Goal: Task Accomplishment & Management: Complete application form

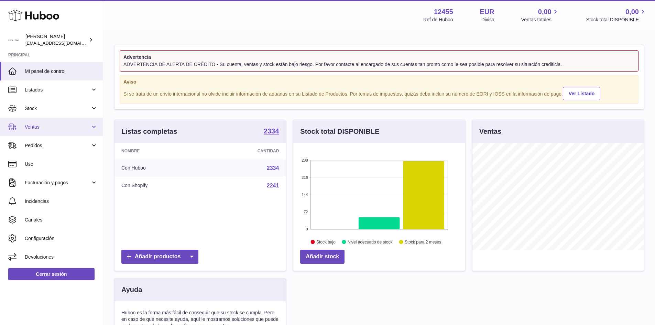
scroll to position [107, 171]
click at [55, 125] on span "Ventas" at bounding box center [58, 127] width 66 height 7
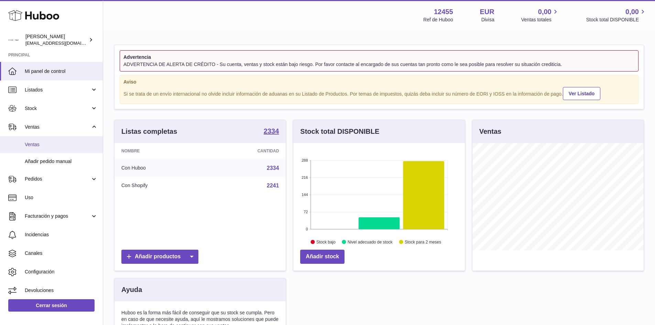
click at [44, 146] on span "Ventas" at bounding box center [61, 144] width 73 height 7
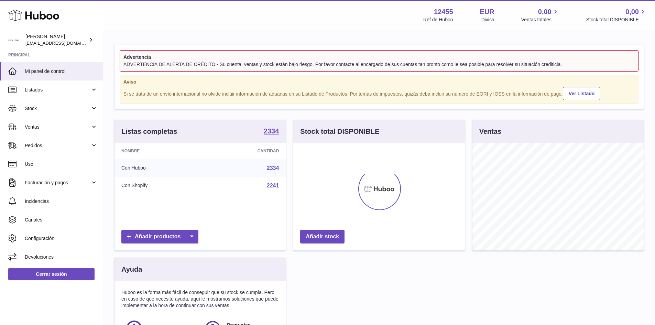
scroll to position [107, 171]
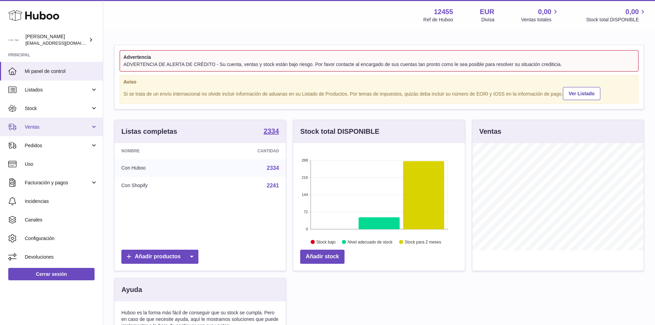
click at [46, 129] on span "Ventas" at bounding box center [58, 127] width 66 height 7
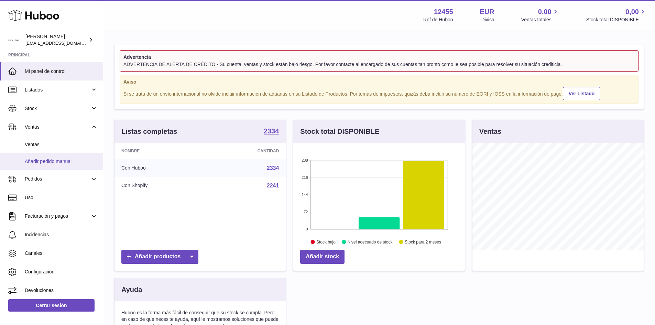
click at [43, 163] on span "Añadir pedido manual" at bounding box center [61, 161] width 73 height 7
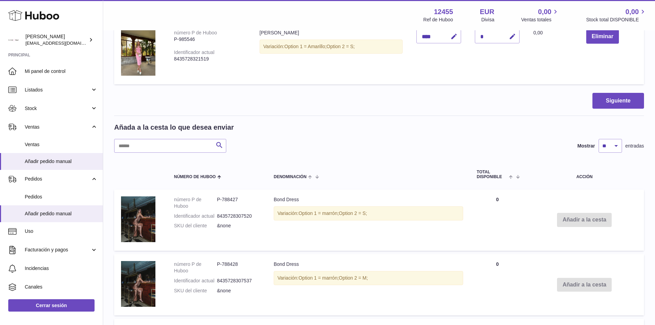
scroll to position [137, 0]
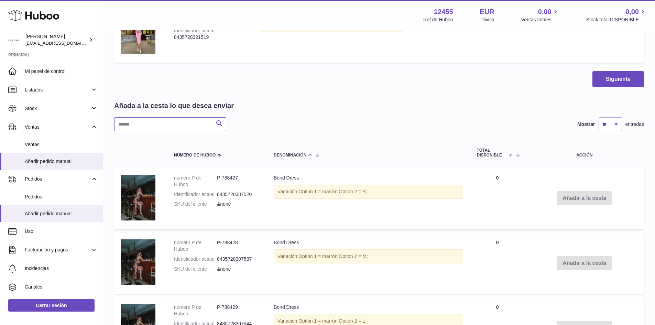
drag, startPoint x: 153, startPoint y: 125, endPoint x: 153, endPoint y: 121, distance: 4.1
click at [153, 121] on input "text" at bounding box center [170, 124] width 112 height 14
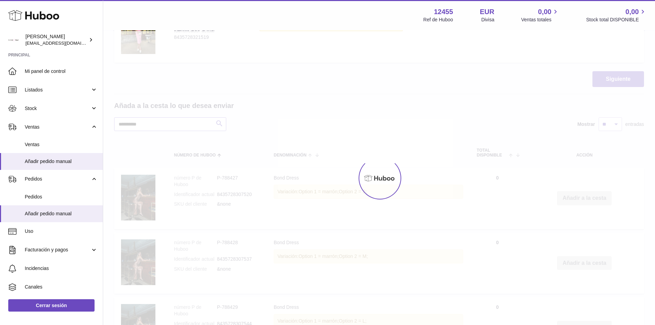
scroll to position [47, 0]
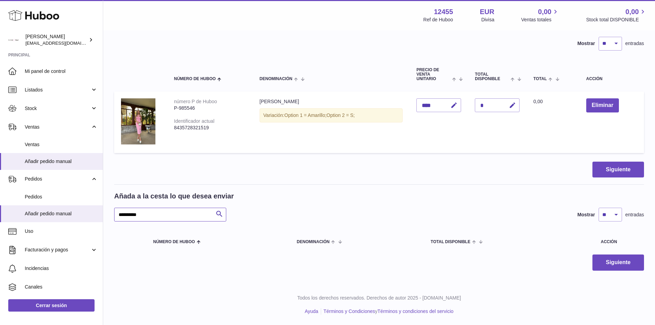
click at [155, 213] on input "**********" at bounding box center [170, 215] width 112 height 14
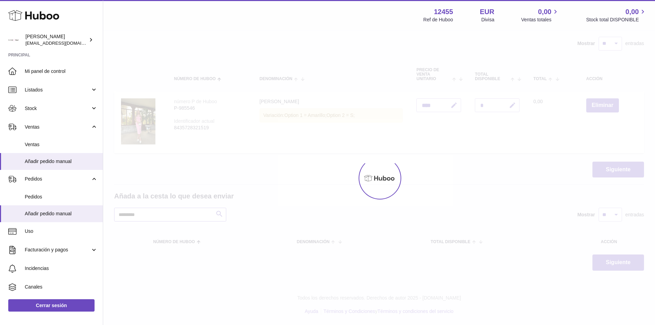
scroll to position [137, 0]
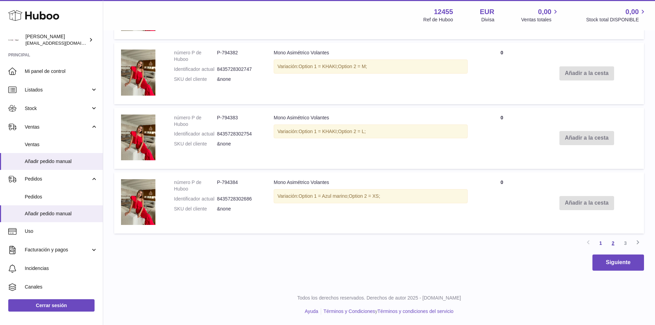
type input "*********"
click at [613, 245] on link "2" at bounding box center [612, 243] width 12 height 12
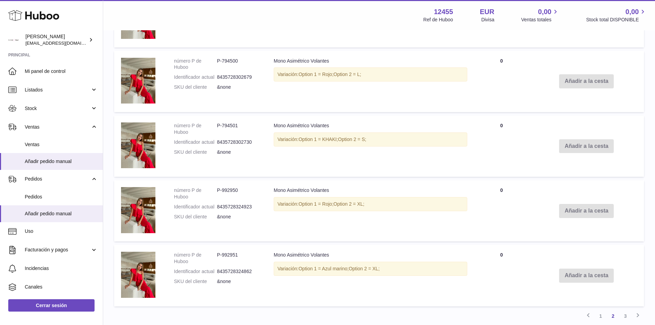
scroll to position [715, 0]
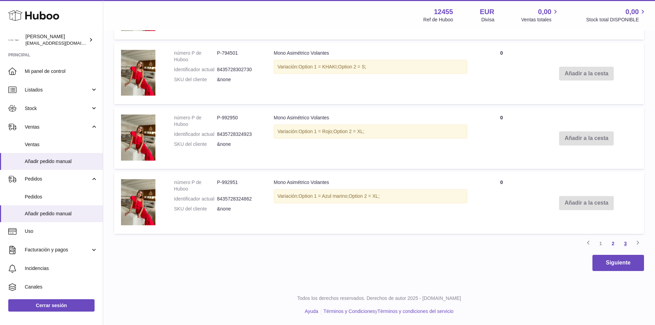
click at [626, 245] on link "3" at bounding box center [625, 243] width 12 height 12
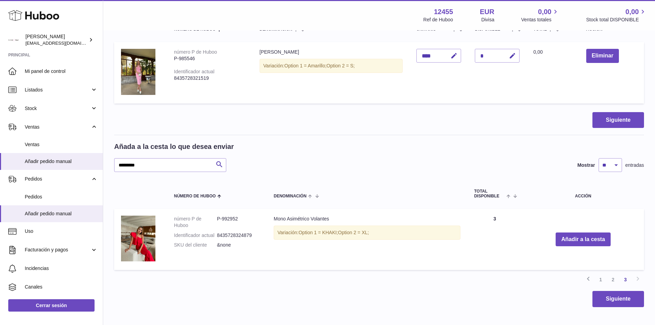
scroll to position [133, 0]
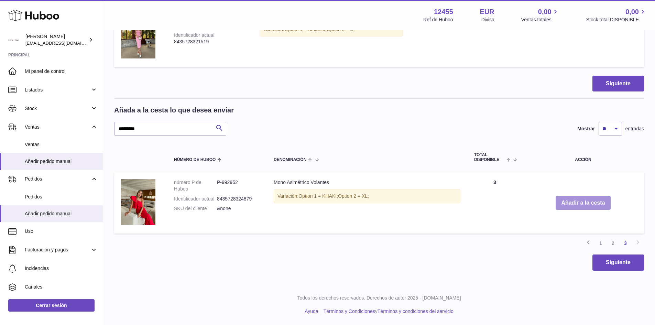
click at [594, 208] on button "Añadir a la cesta" at bounding box center [582, 203] width 55 height 14
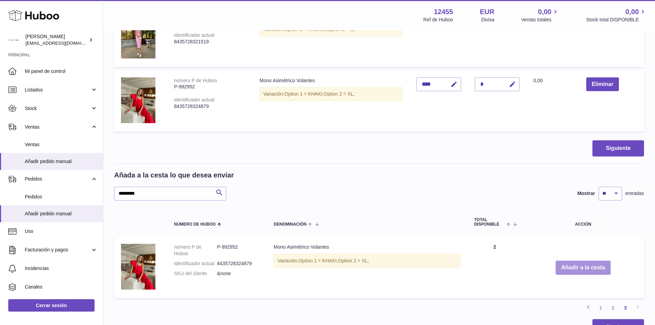
click at [566, 270] on button "Añadir a la cesta" at bounding box center [582, 267] width 55 height 14
click at [560, 270] on button "Añadir a la cesta" at bounding box center [582, 267] width 55 height 14
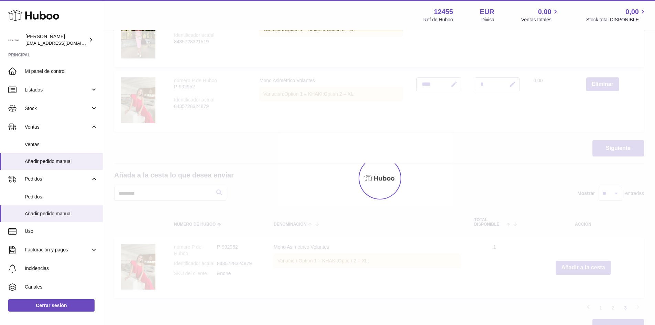
type input "*"
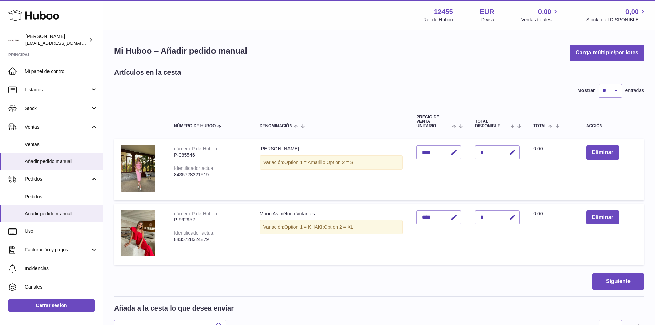
scroll to position [198, 0]
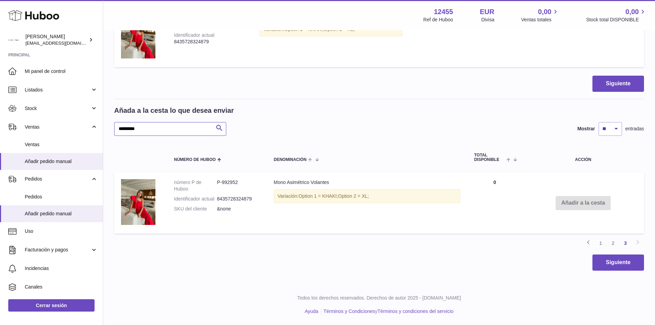
click at [168, 123] on input "*********" at bounding box center [170, 129] width 112 height 14
click at [168, 125] on input "*********" at bounding box center [170, 129] width 112 height 14
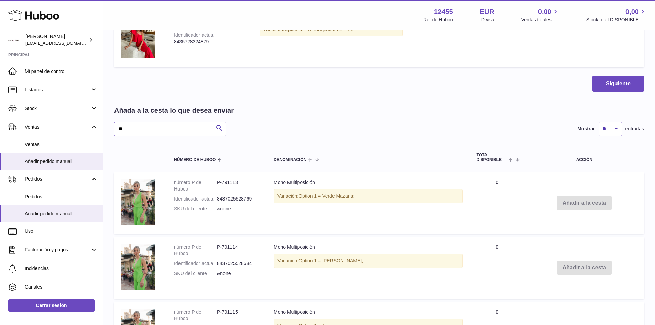
type input "*"
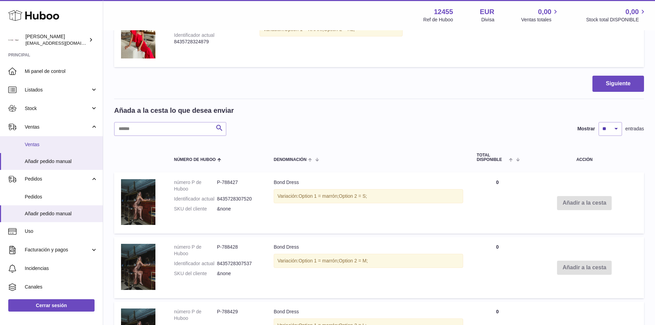
click at [30, 148] on link "Ventas" at bounding box center [51, 144] width 103 height 17
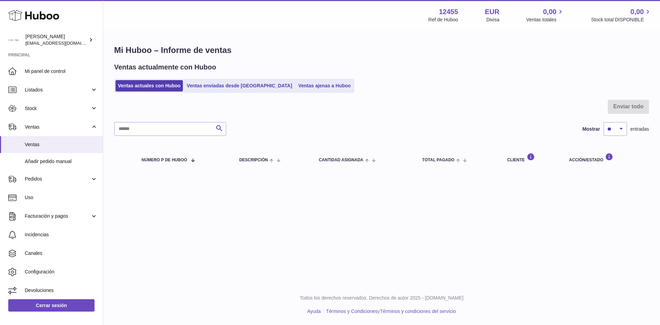
click at [194, 93] on div "Mi Huboo – Informe de ventas Ventas actualmente con Huboo Ventas actuales con H…" at bounding box center [381, 108] width 557 height 155
click at [193, 89] on link "Ventas enviadas desde Huboo" at bounding box center [239, 85] width 110 height 11
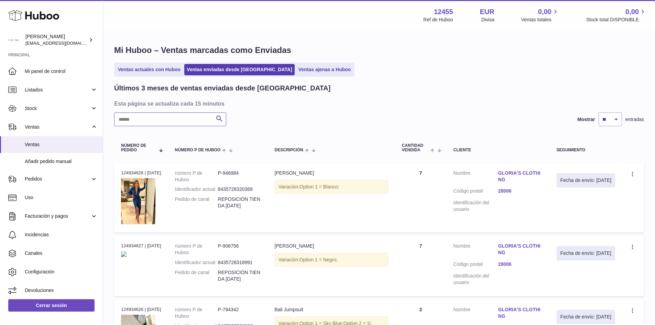
click at [147, 125] on input "text" at bounding box center [170, 119] width 112 height 14
type input "****"
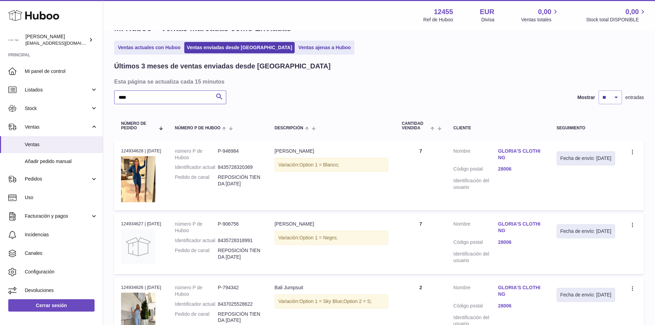
scroll to position [34, 0]
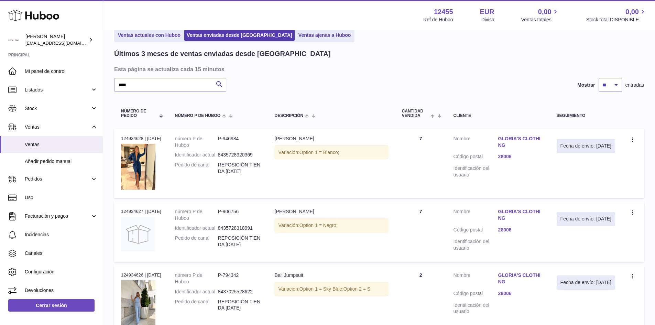
drag, startPoint x: 347, startPoint y: 227, endPoint x: 292, endPoint y: 139, distance: 104.2
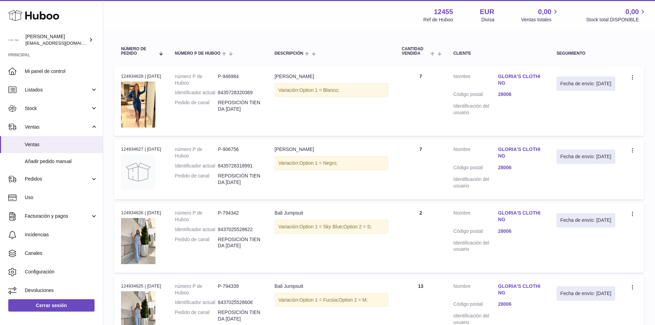
scroll to position [137, 0]
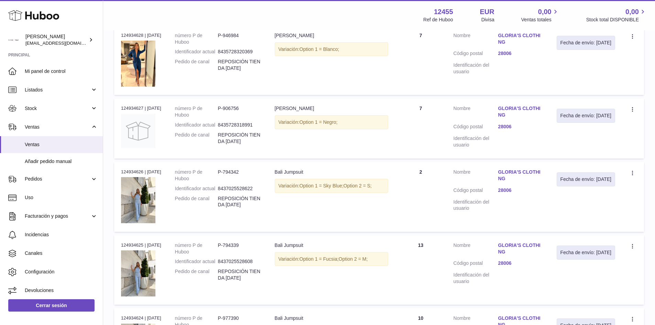
click at [282, 184] on div "Variación: Option 1 = Sky Blue; Option 2 = S;" at bounding box center [331, 186] width 113 height 14
drag, startPoint x: 275, startPoint y: 175, endPoint x: 391, endPoint y: 196, distance: 118.8
click at [391, 196] on td "Descripción Bali Jumpsuit Variación: Option 1 = Sky Blue; Option 2 = S;" at bounding box center [331, 197] width 127 height 70
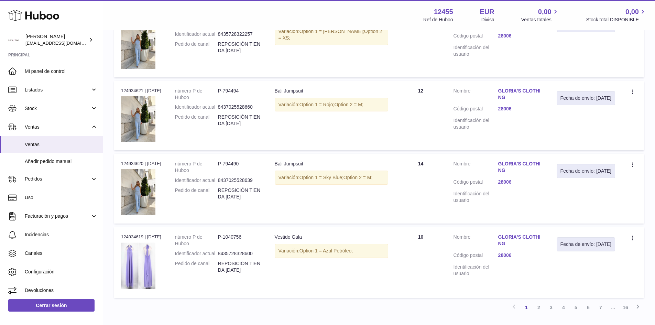
scroll to position [632, 0]
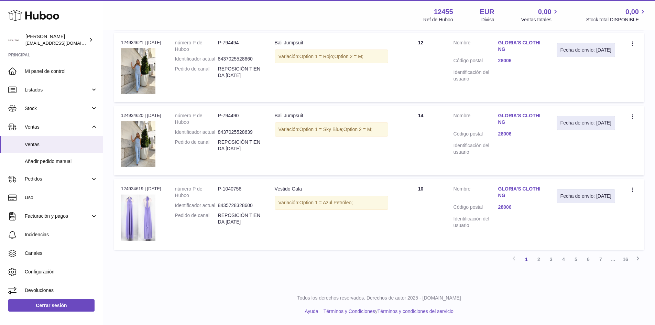
drag, startPoint x: 278, startPoint y: 202, endPoint x: 377, endPoint y: 205, distance: 99.0
click at [377, 205] on div "Variación: Option 1 = Azul Petróleo;" at bounding box center [331, 203] width 113 height 14
click at [540, 260] on link "2" at bounding box center [538, 259] width 12 height 12
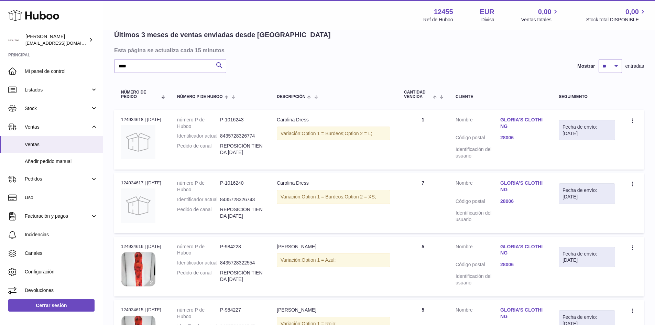
scroll to position [100, 0]
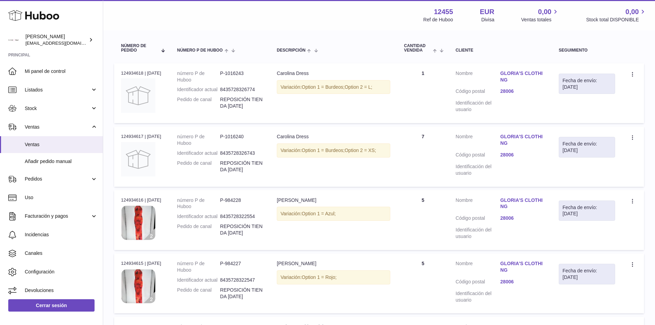
drag, startPoint x: 299, startPoint y: 205, endPoint x: 440, endPoint y: 226, distance: 142.4
click at [440, 226] on tr "N° de pedido 124934616 | [DATE] número P de Huboo P-984228 Identificador actual…" at bounding box center [379, 220] width 530 height 60
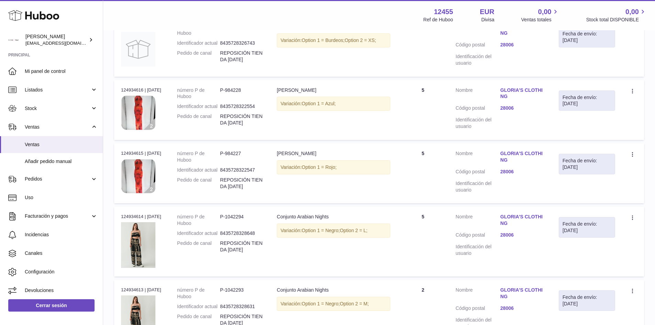
scroll to position [237, 0]
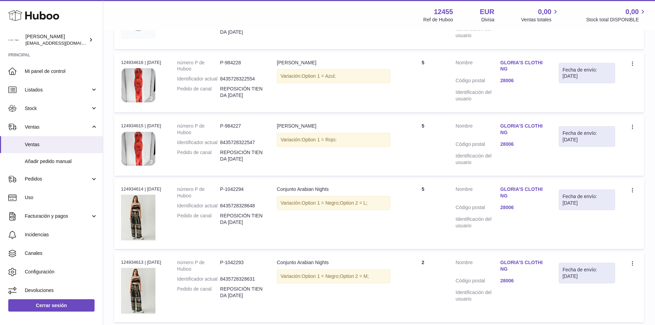
drag, startPoint x: 285, startPoint y: 190, endPoint x: 428, endPoint y: 219, distance: 146.1
click at [428, 219] on tr "N° de pedido 124934614 | [DATE] número P de Huboo P-1042294 Identificador actua…" at bounding box center [379, 214] width 530 height 70
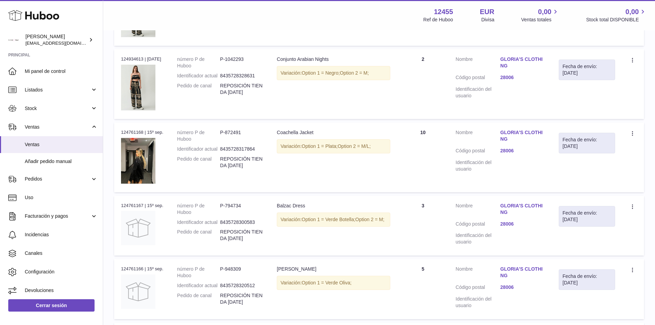
scroll to position [443, 0]
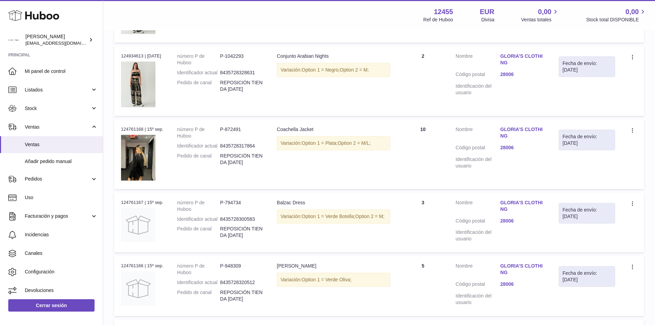
click at [253, 125] on td "número P de Huboo P-872491 Identificador actual 8435728317864 Pedido de canal R…" at bounding box center [220, 154] width 100 height 70
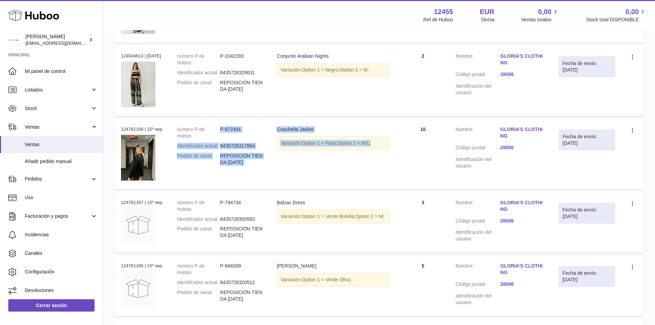
drag, startPoint x: 220, startPoint y: 122, endPoint x: 406, endPoint y: 170, distance: 192.3
click at [406, 169] on tr "N° de pedido 124761168 | [DATE] número P de Huboo P-872491 Identificador actual…" at bounding box center [379, 154] width 530 height 70
click at [287, 170] on td "Descripción Coachella Jacket Variación: Option 1 = Plata; Option 2 = M/L;" at bounding box center [333, 154] width 127 height 70
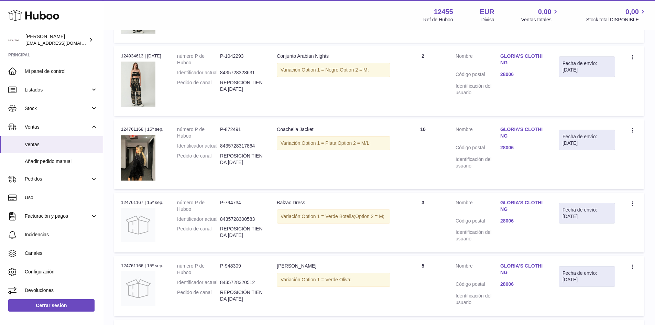
click at [222, 160] on dd "REPOSICIÓN TIENDA [DATE]" at bounding box center [241, 159] width 43 height 13
drag, startPoint x: 259, startPoint y: 162, endPoint x: 213, endPoint y: 126, distance: 57.9
click at [213, 126] on dl "número P de Huboo P-872491 Identificador actual 8435728317864 Pedido de canal R…" at bounding box center [220, 147] width 86 height 43
click at [245, 153] on dd "REPOSICIÓN TIENDA [DATE]" at bounding box center [241, 159] width 43 height 13
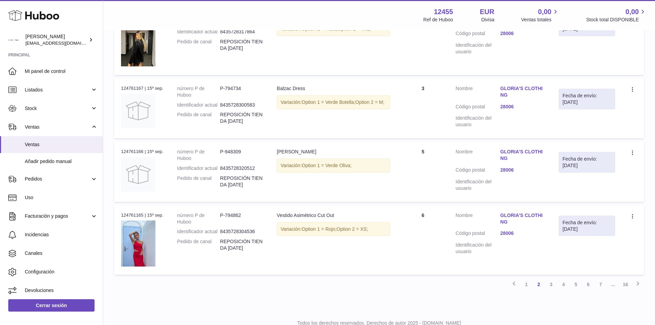
scroll to position [582, 0]
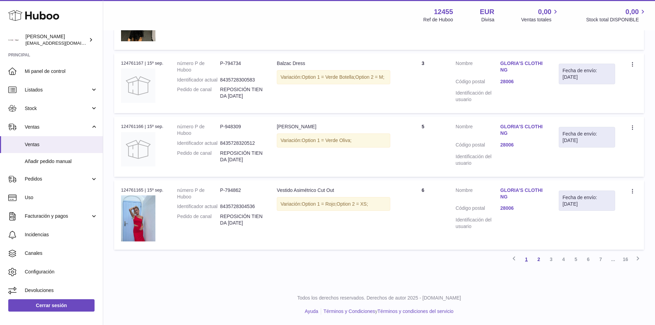
click at [530, 260] on link "1" at bounding box center [526, 259] width 12 height 12
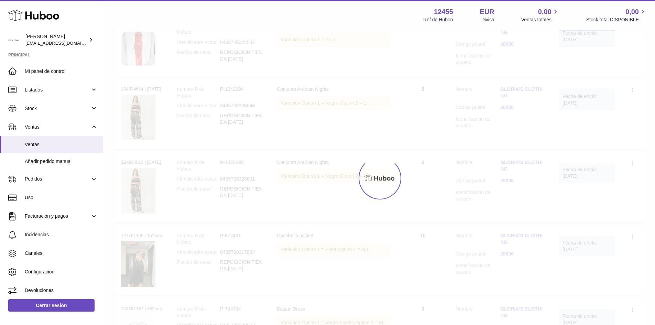
scroll to position [31, 0]
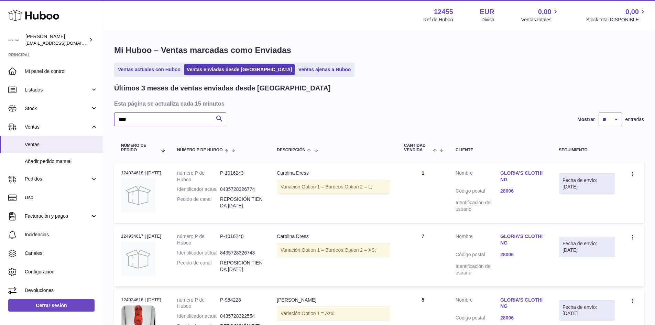
click at [173, 116] on input "****" at bounding box center [170, 119] width 112 height 14
click at [29, 161] on span "Añadir pedido manual" at bounding box center [61, 161] width 73 height 7
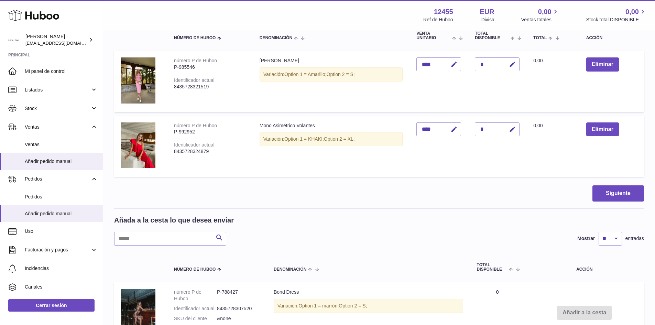
scroll to position [137, 0]
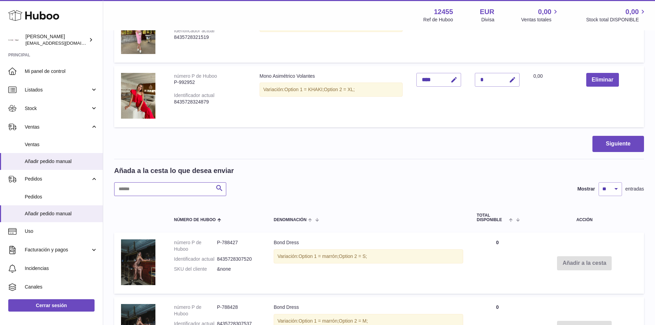
click at [149, 184] on input "text" at bounding box center [170, 189] width 112 height 14
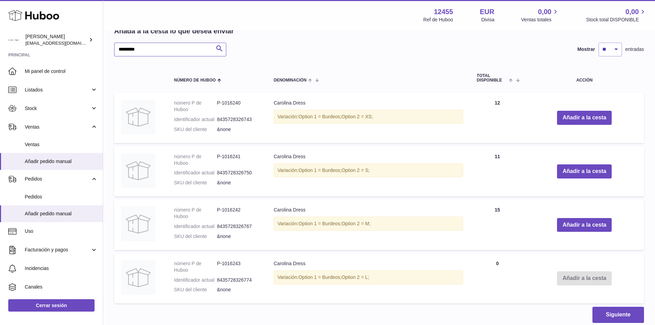
scroll to position [309, 0]
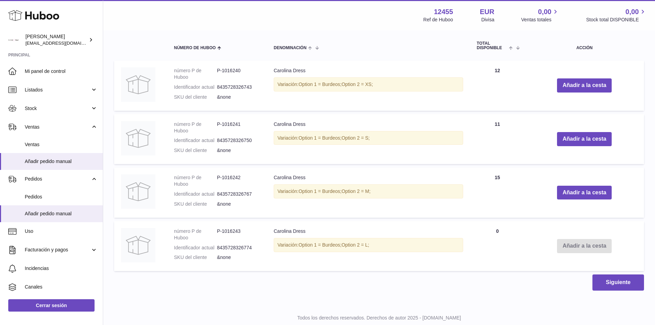
drag, startPoint x: 327, startPoint y: 237, endPoint x: 415, endPoint y: 237, distance: 87.6
click at [415, 237] on tr "número P de Huboo P-1016243 Identificador actual 8435728326774 SKU del cliente …" at bounding box center [379, 246] width 530 height 50
click at [514, 206] on td "Cantidad 15" at bounding box center [497, 192] width 55 height 50
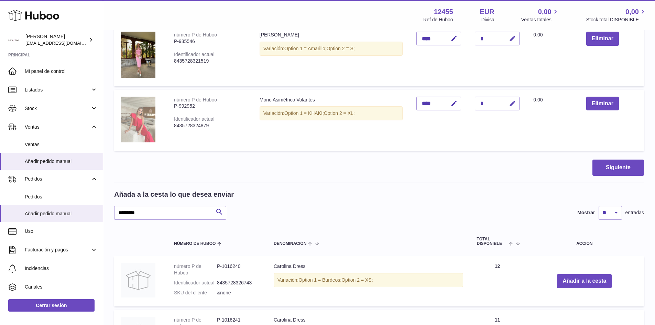
scroll to position [69, 0]
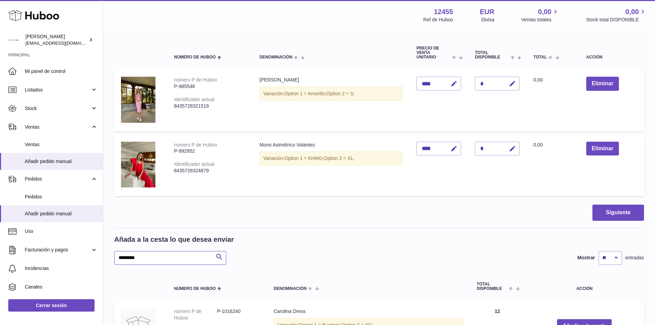
click at [155, 258] on input "********" at bounding box center [170, 258] width 112 height 14
type input "*********"
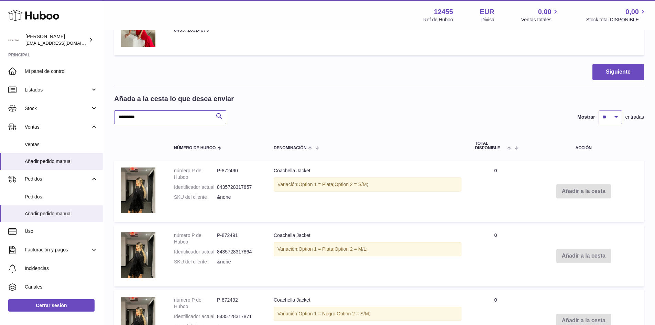
scroll to position [168, 0]
